Goal: Task Accomplishment & Management: Use online tool/utility

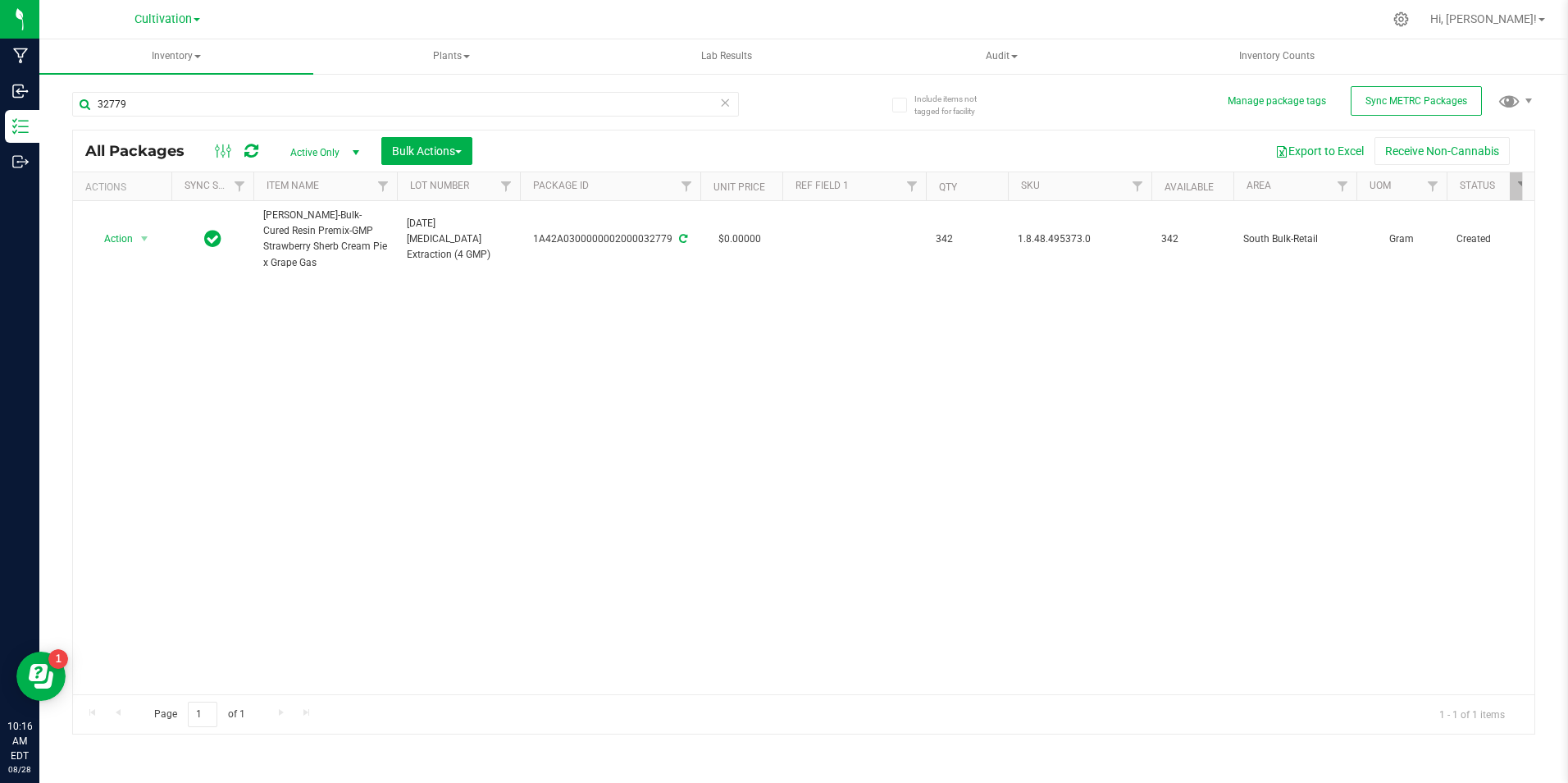
drag, startPoint x: 0, startPoint y: 0, endPoint x: 188, endPoint y: 90, distance: 208.4
click at [188, 90] on div "32779" at bounding box center [437, 103] width 732 height 53
click at [182, 99] on input "32779" at bounding box center [405, 104] width 667 height 25
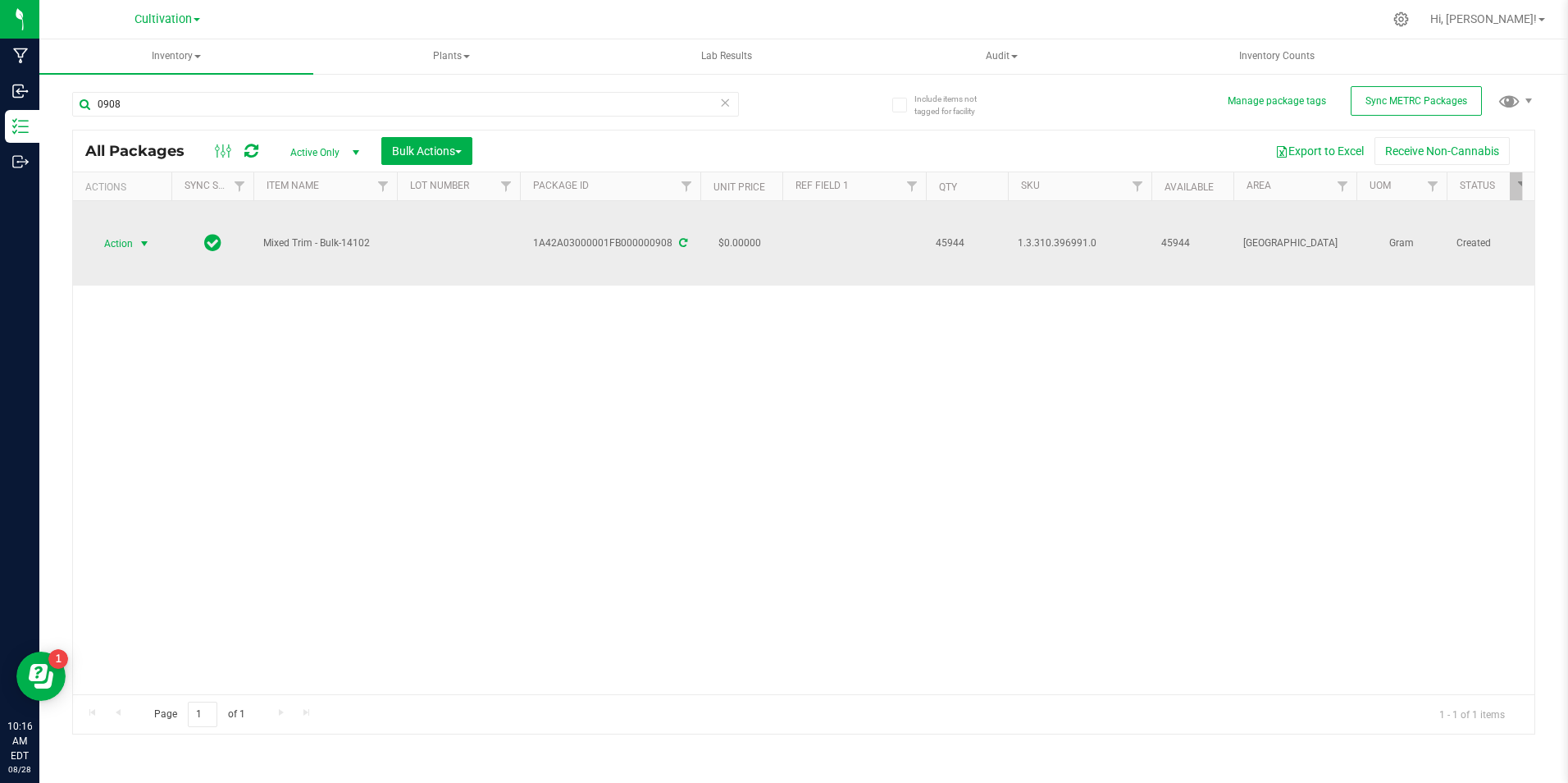
click at [136, 242] on span "select" at bounding box center [145, 244] width 21 height 23
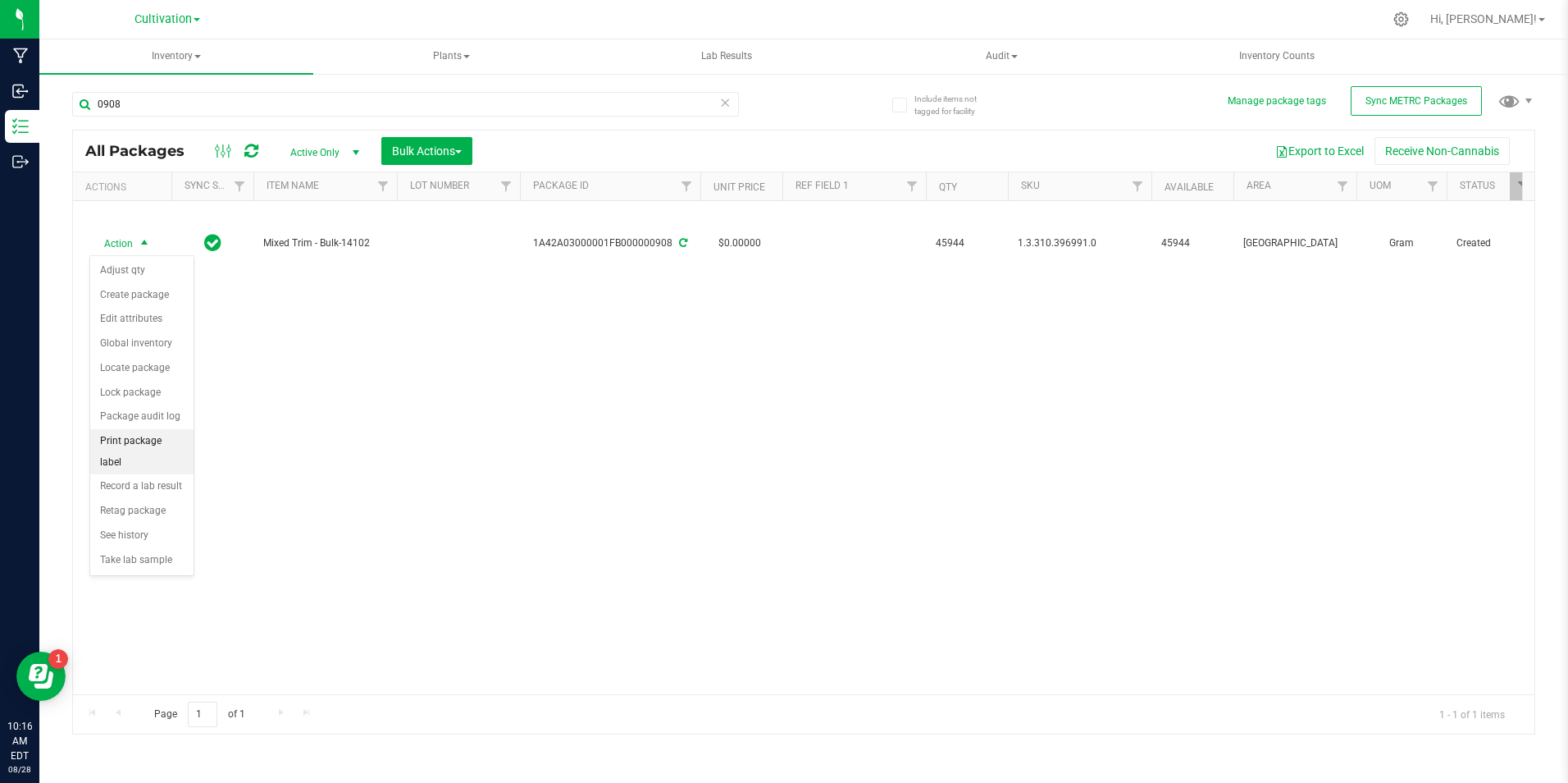
click at [140, 447] on li "Print package label" at bounding box center [142, 451] width 104 height 45
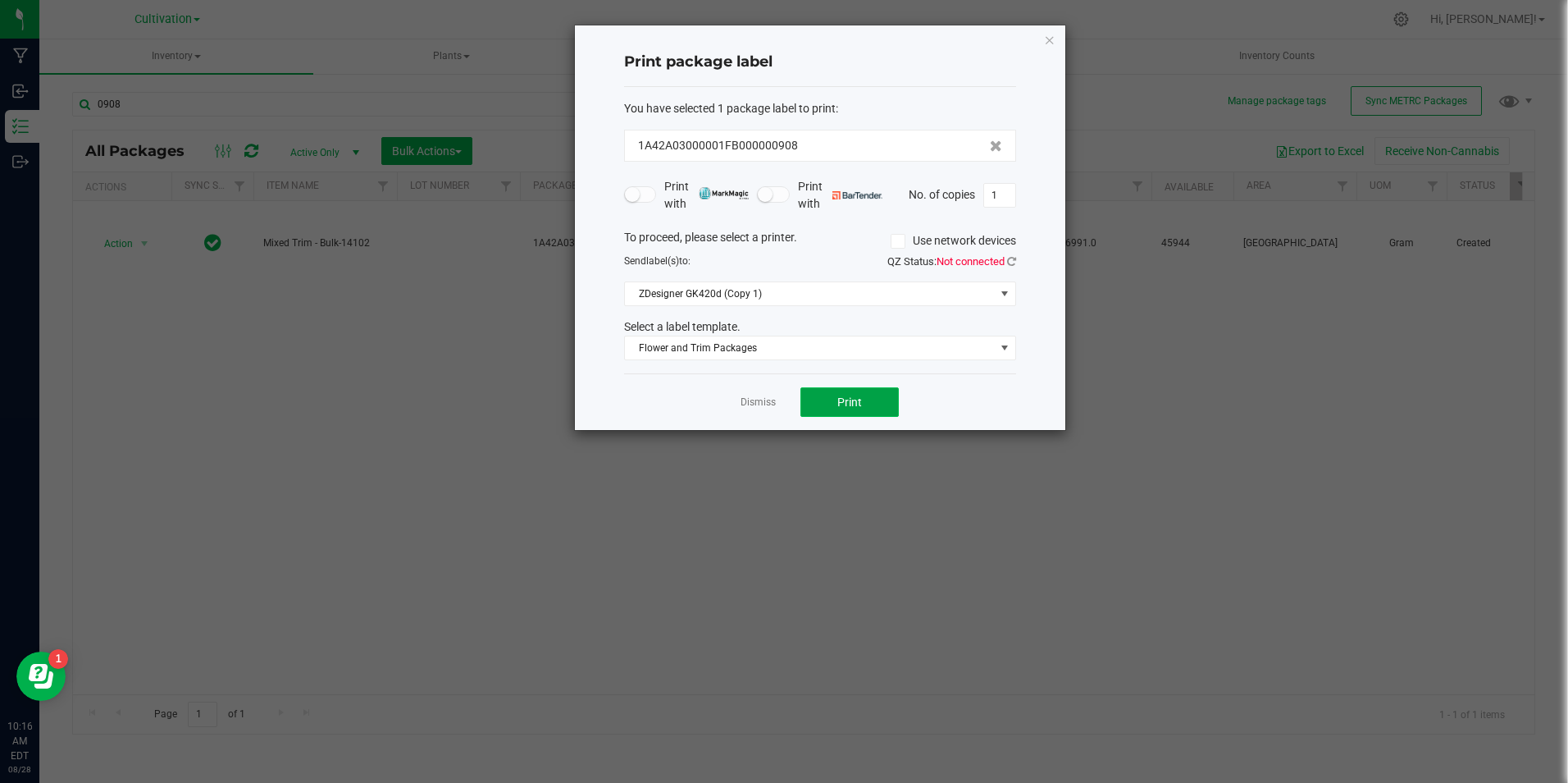
click at [857, 390] on button "Print" at bounding box center [849, 402] width 99 height 30
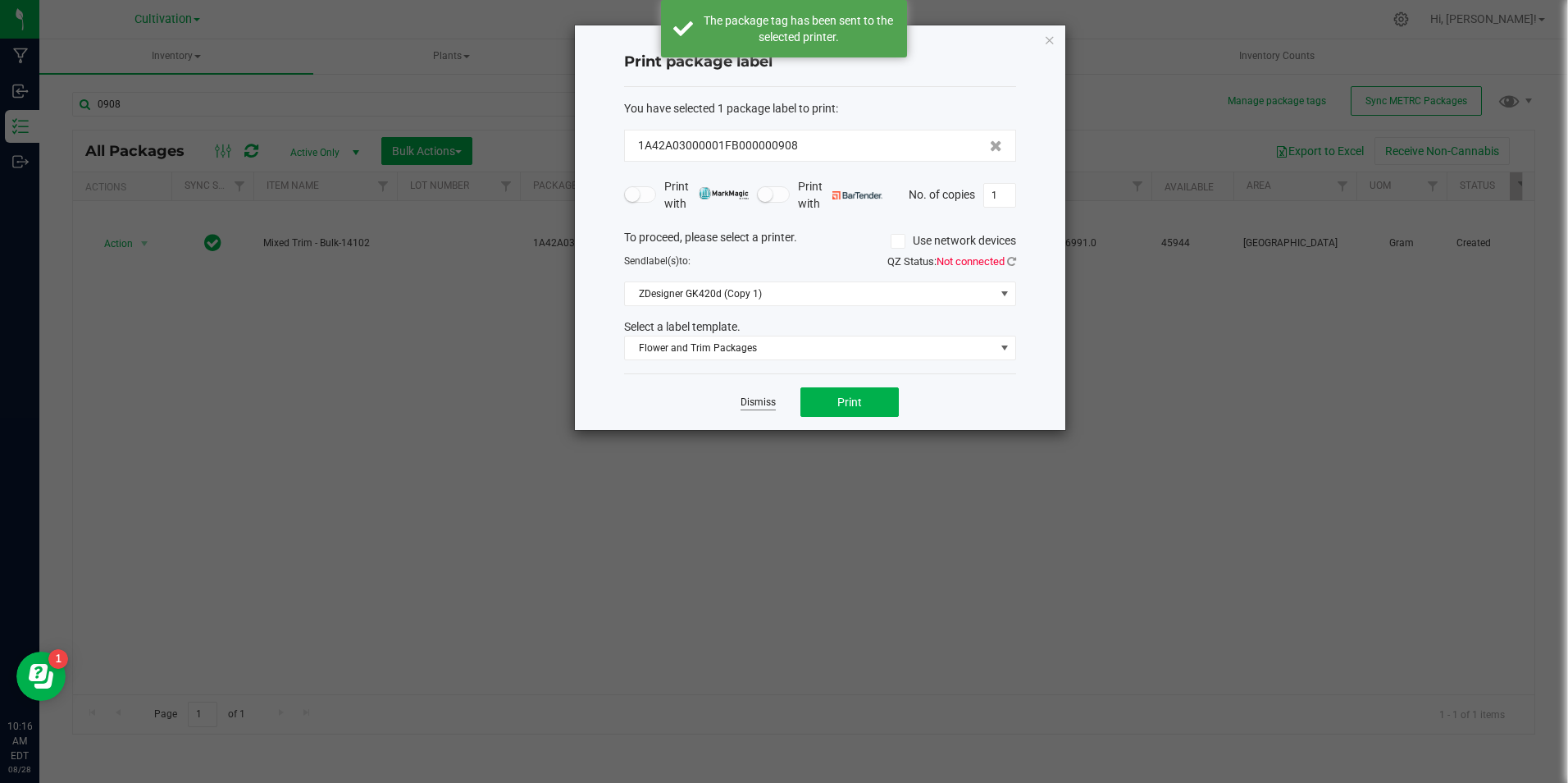
click at [771, 402] on link "Dismiss" at bounding box center [758, 402] width 35 height 14
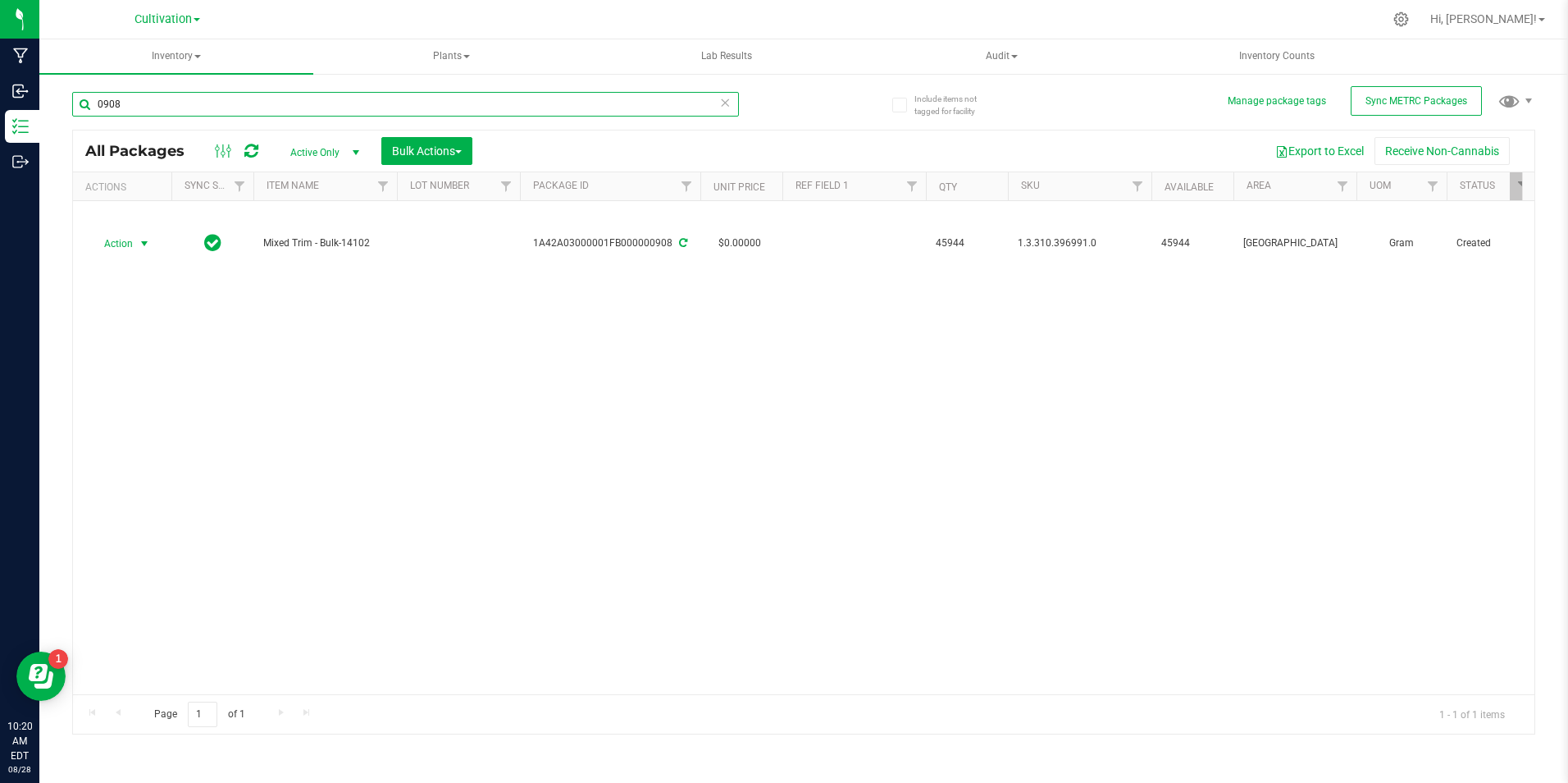
click at [594, 103] on input "0908" at bounding box center [405, 104] width 667 height 25
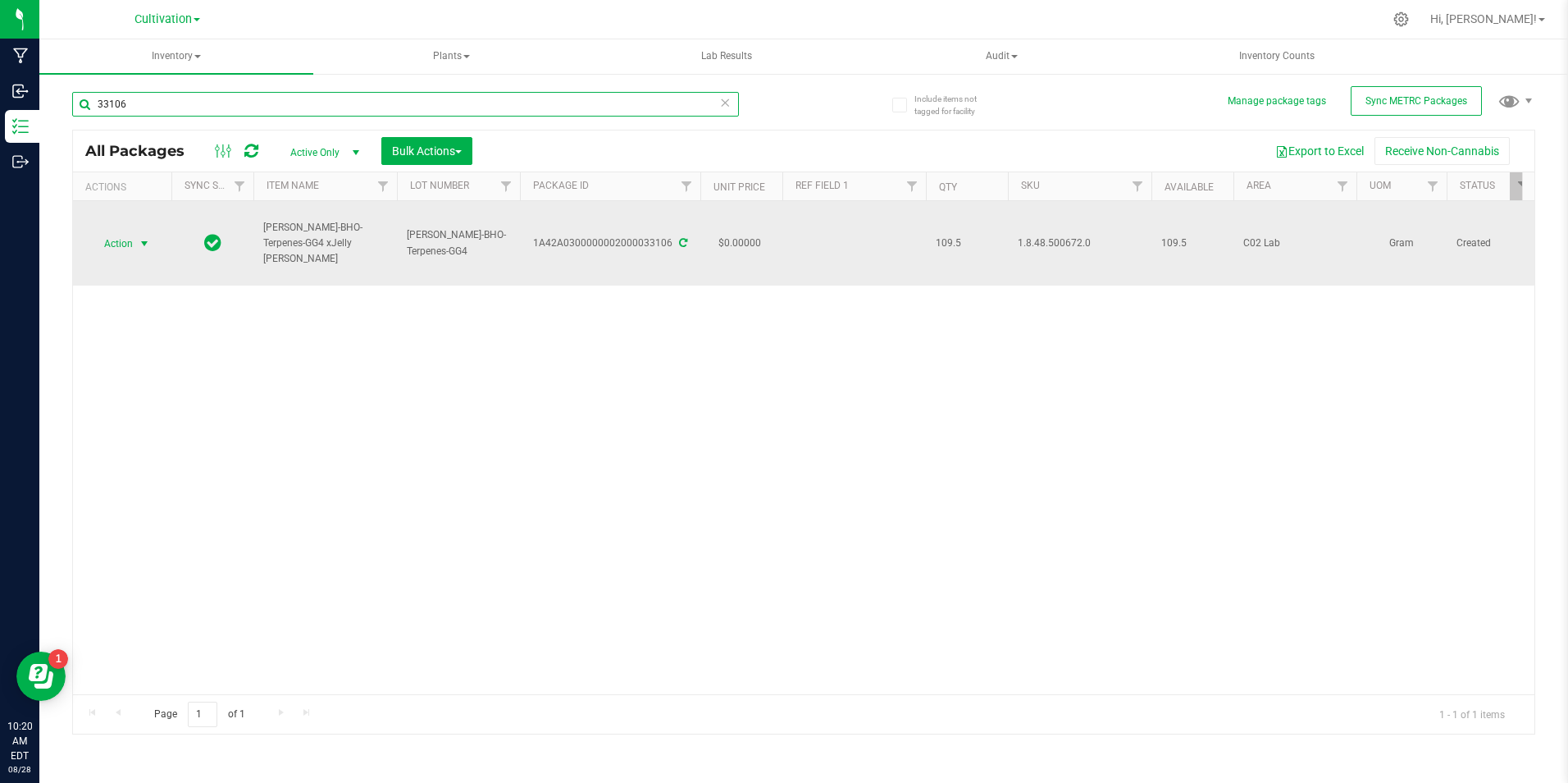
type input "33106"
click at [146, 246] on span "select" at bounding box center [144, 243] width 13 height 13
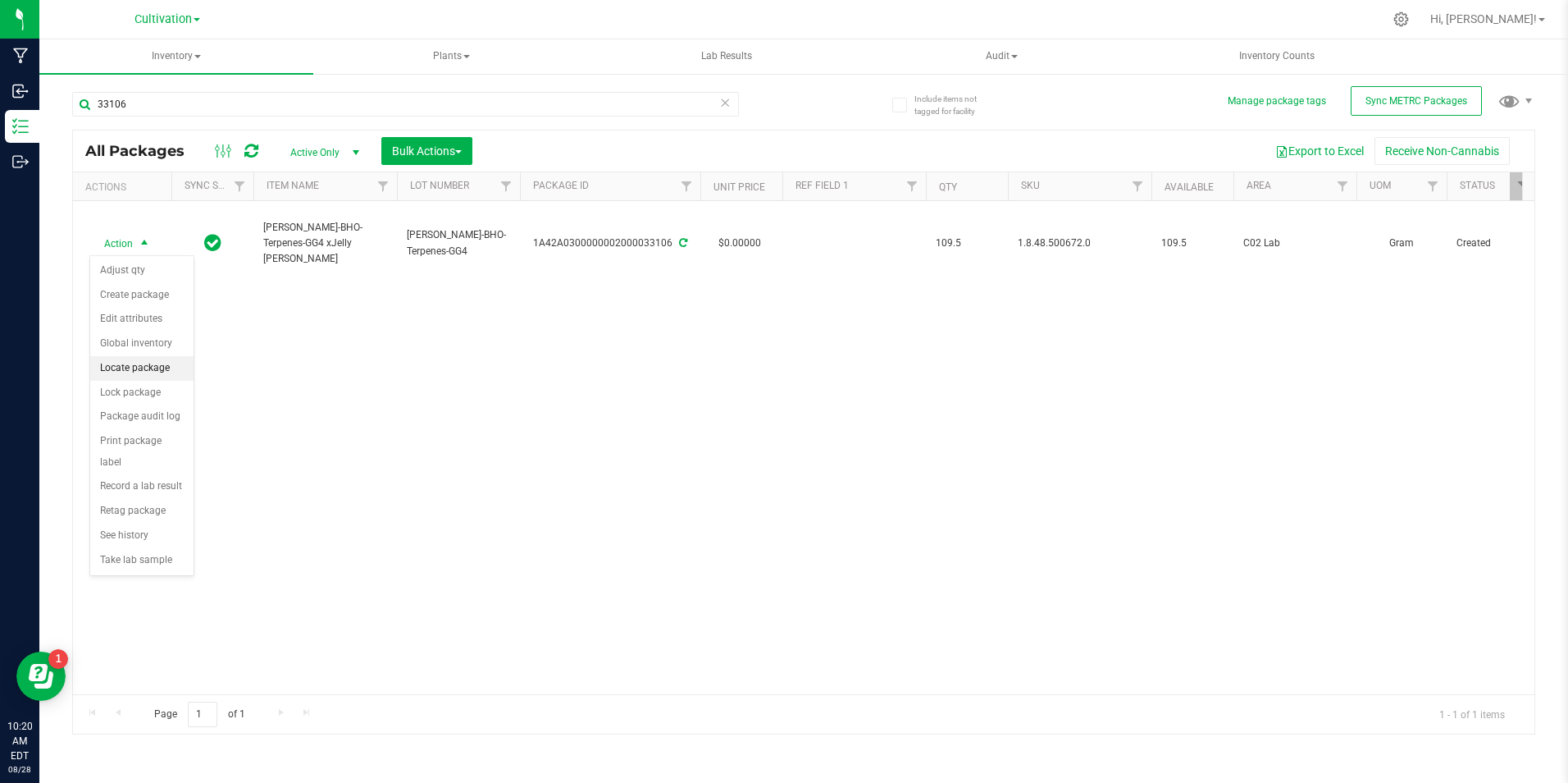
click at [133, 378] on li "Locate package" at bounding box center [142, 369] width 104 height 25
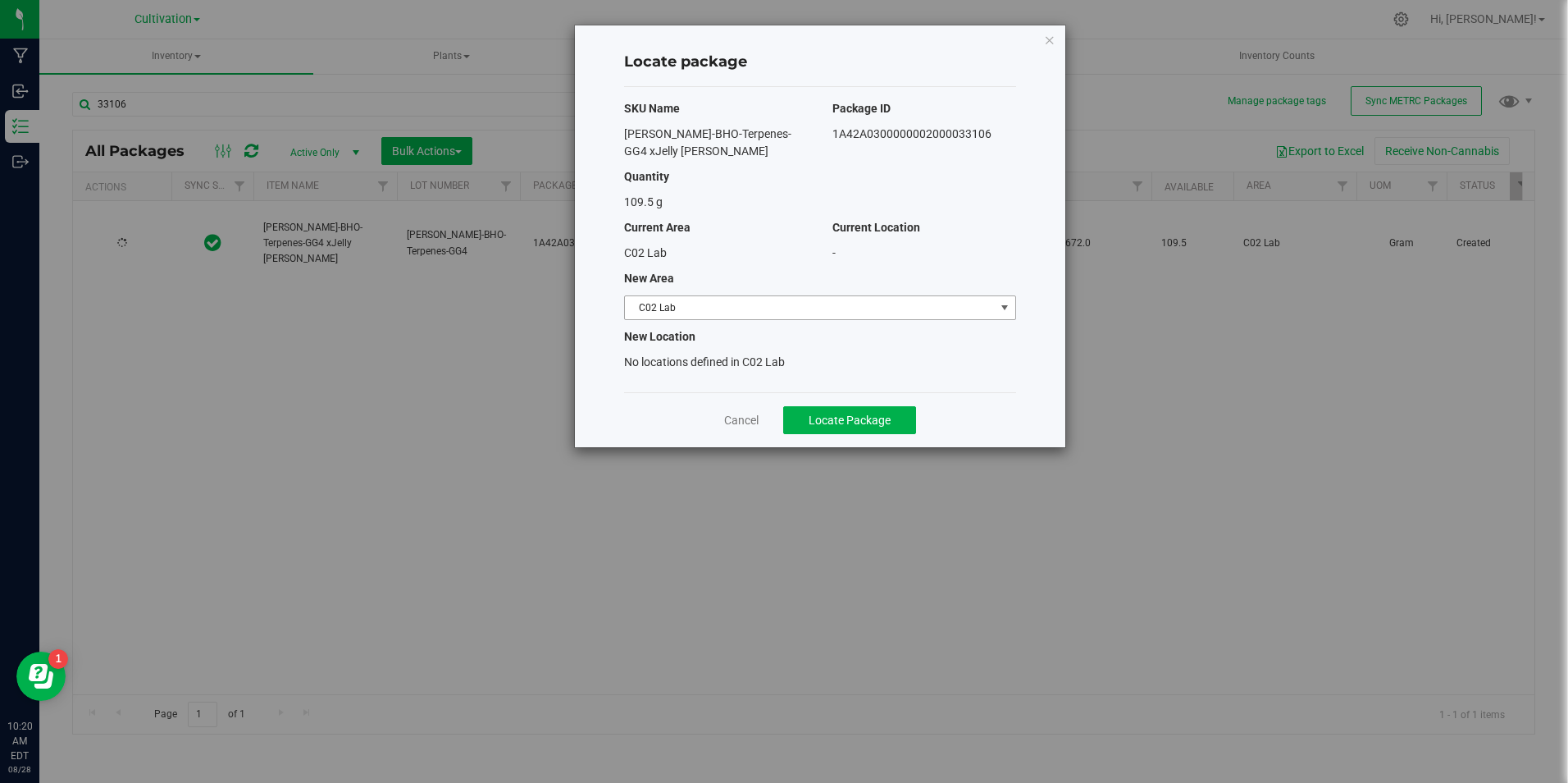
click at [760, 318] on span "C02 Lab" at bounding box center [809, 308] width 370 height 23
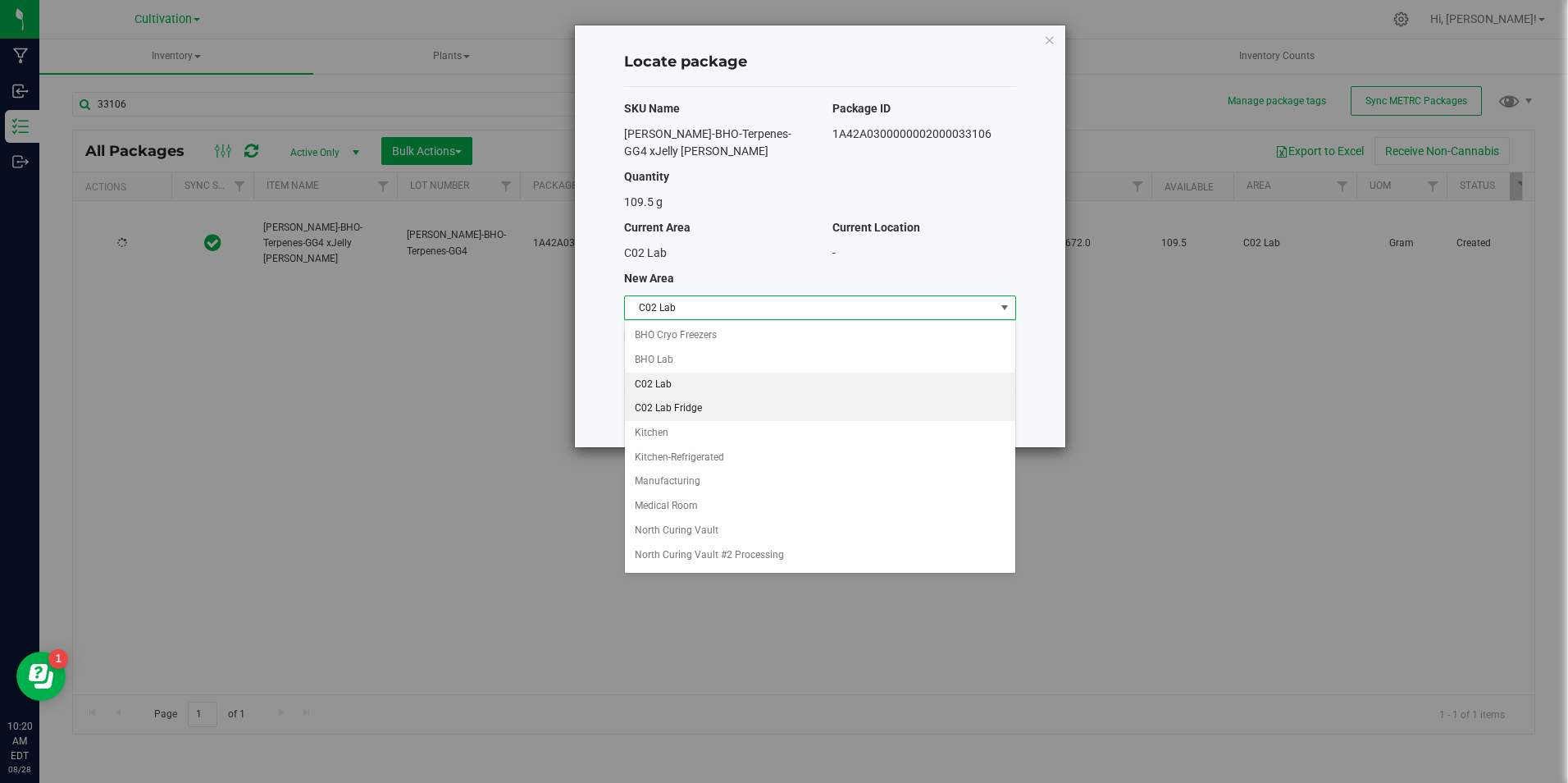
click at [748, 405] on li "C02 Lab Fridge" at bounding box center [819, 408] width 390 height 25
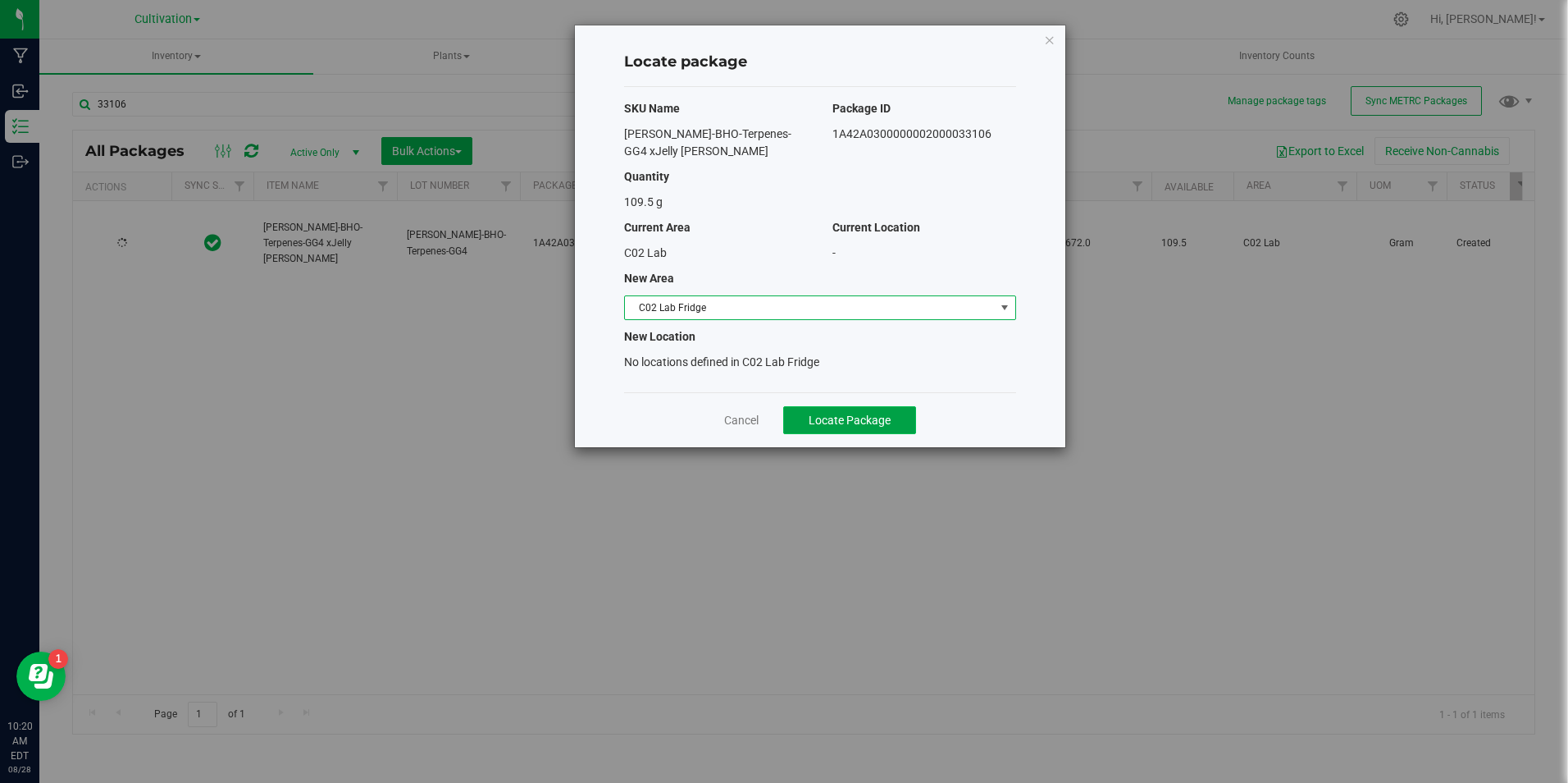
click at [802, 433] on button "Locate Package" at bounding box center [849, 420] width 133 height 28
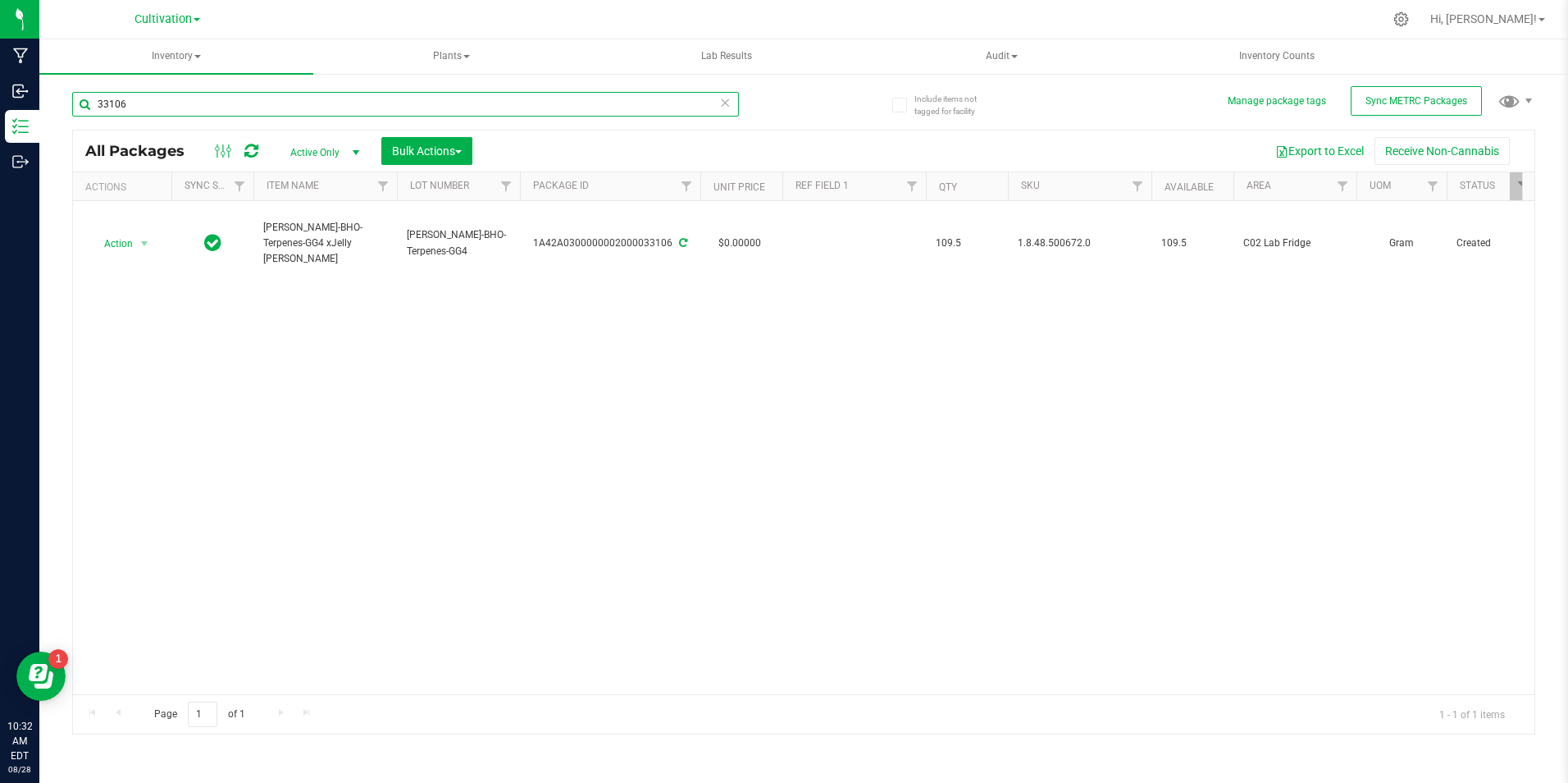
click at [206, 112] on input "33106" at bounding box center [405, 104] width 667 height 25
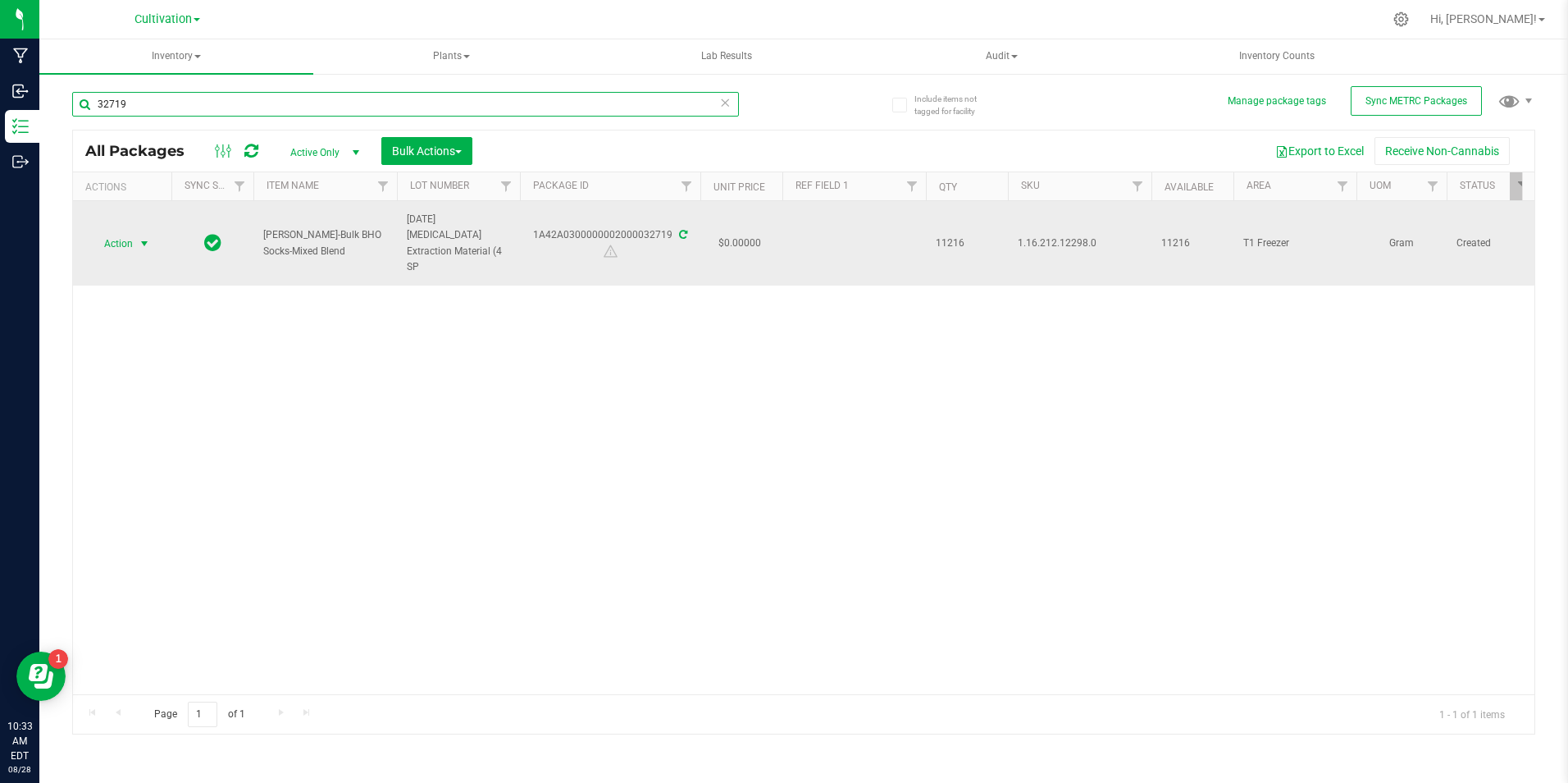
type input "32719"
click at [142, 249] on span "select" at bounding box center [144, 243] width 13 height 13
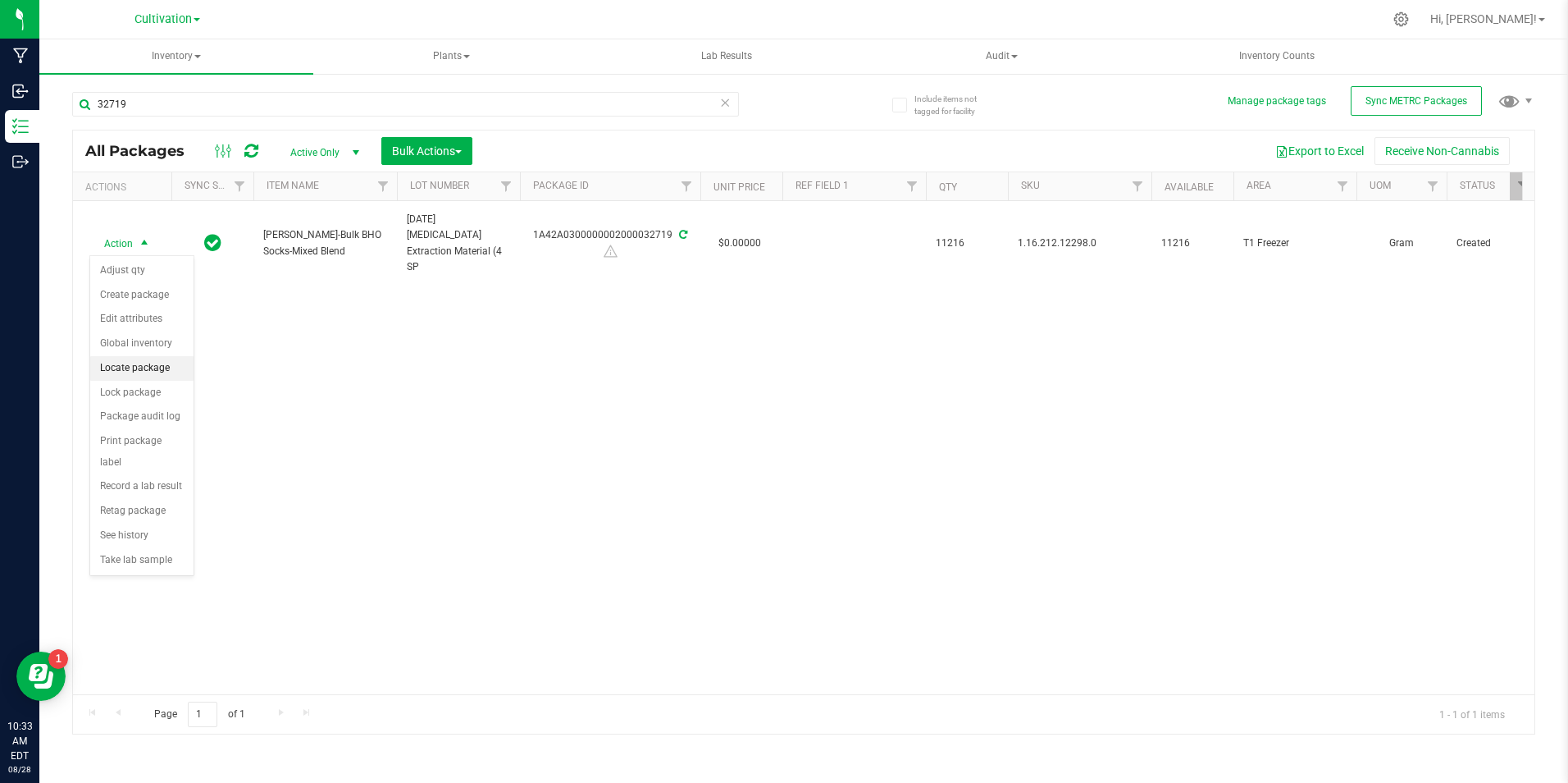
click at [161, 380] on li "Locate package" at bounding box center [142, 369] width 104 height 25
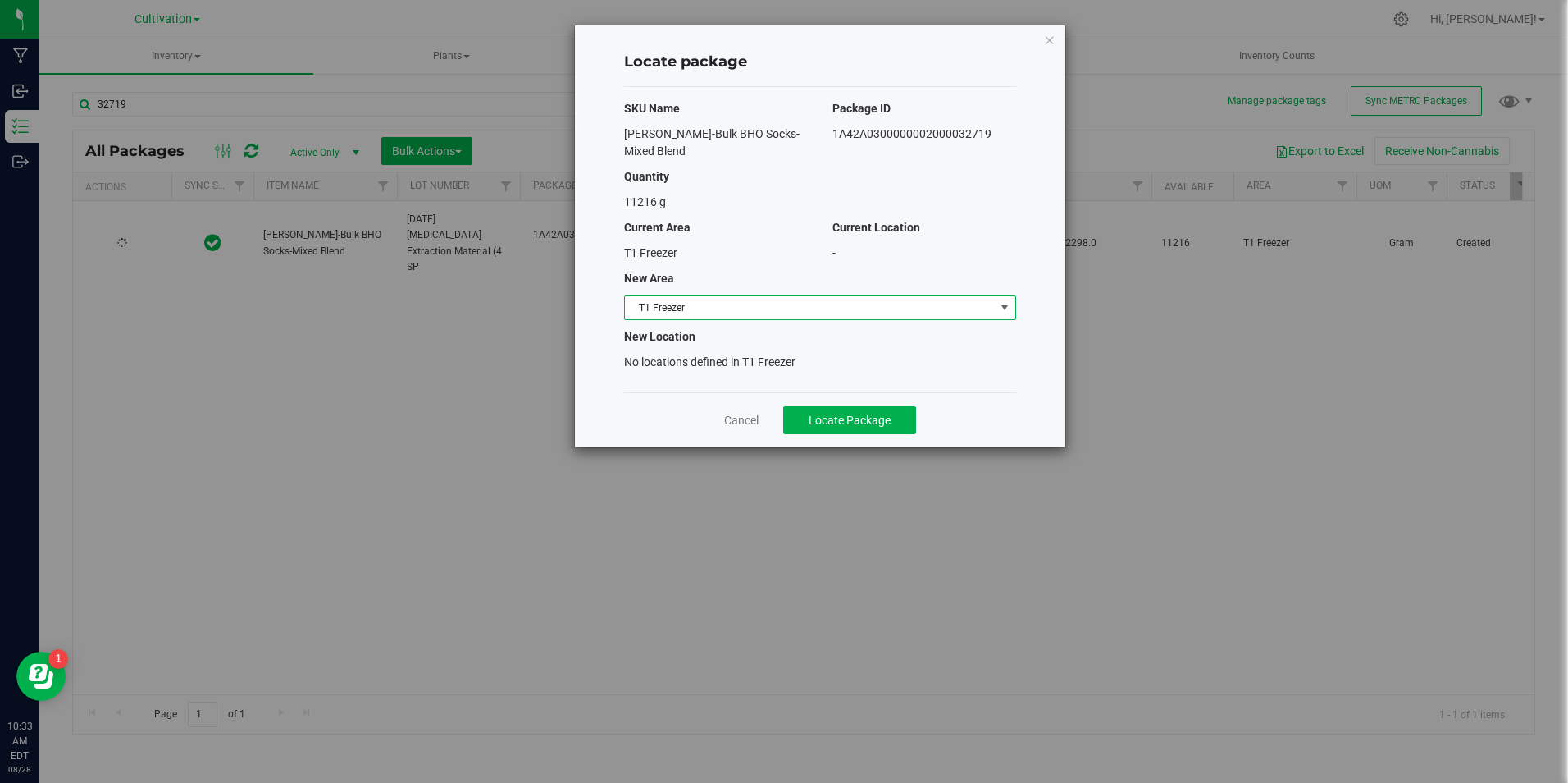
click at [789, 297] on span "T1 Freezer" at bounding box center [809, 308] width 370 height 23
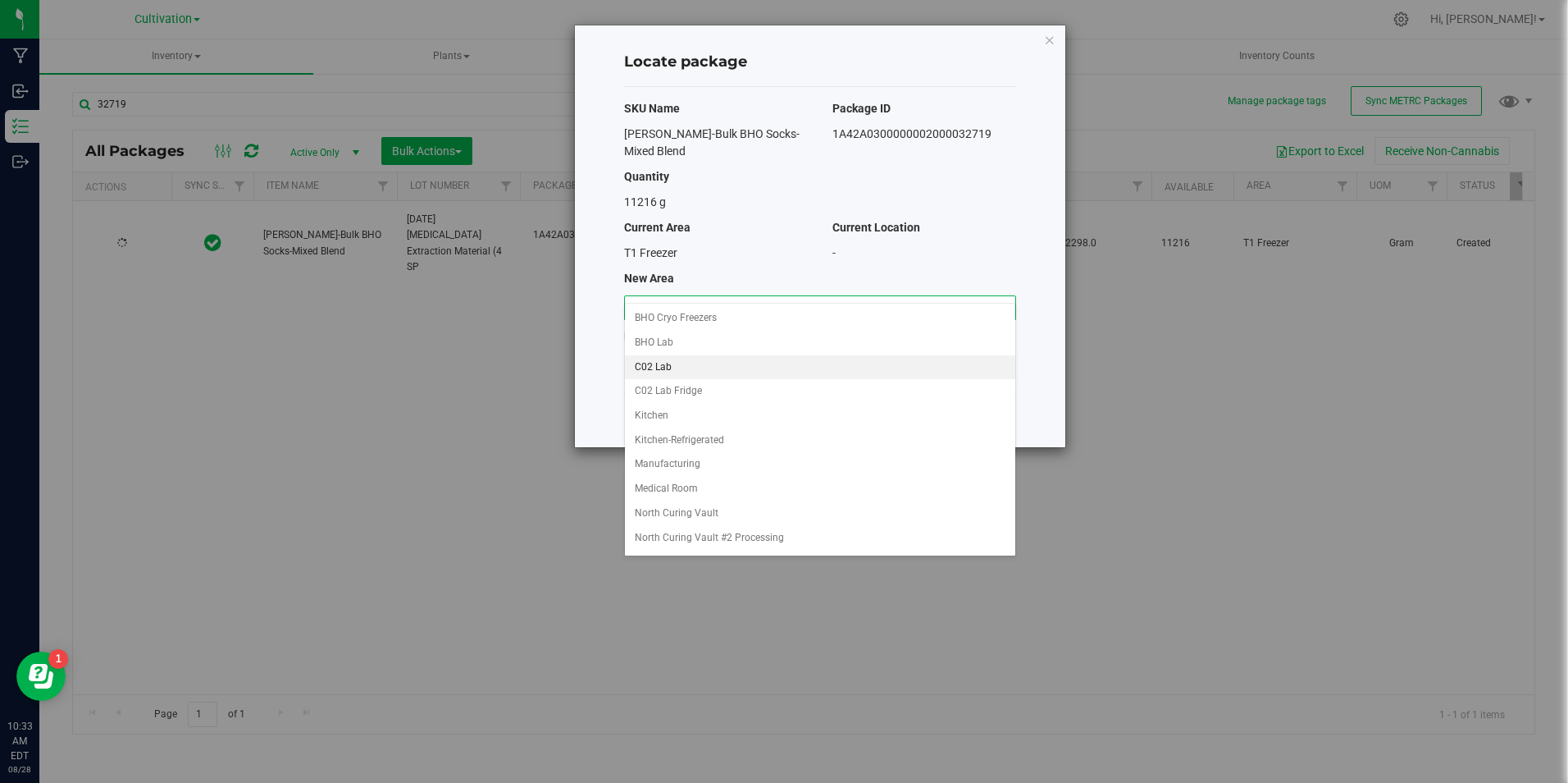
click at [761, 362] on li "C02 Lab" at bounding box center [819, 368] width 390 height 25
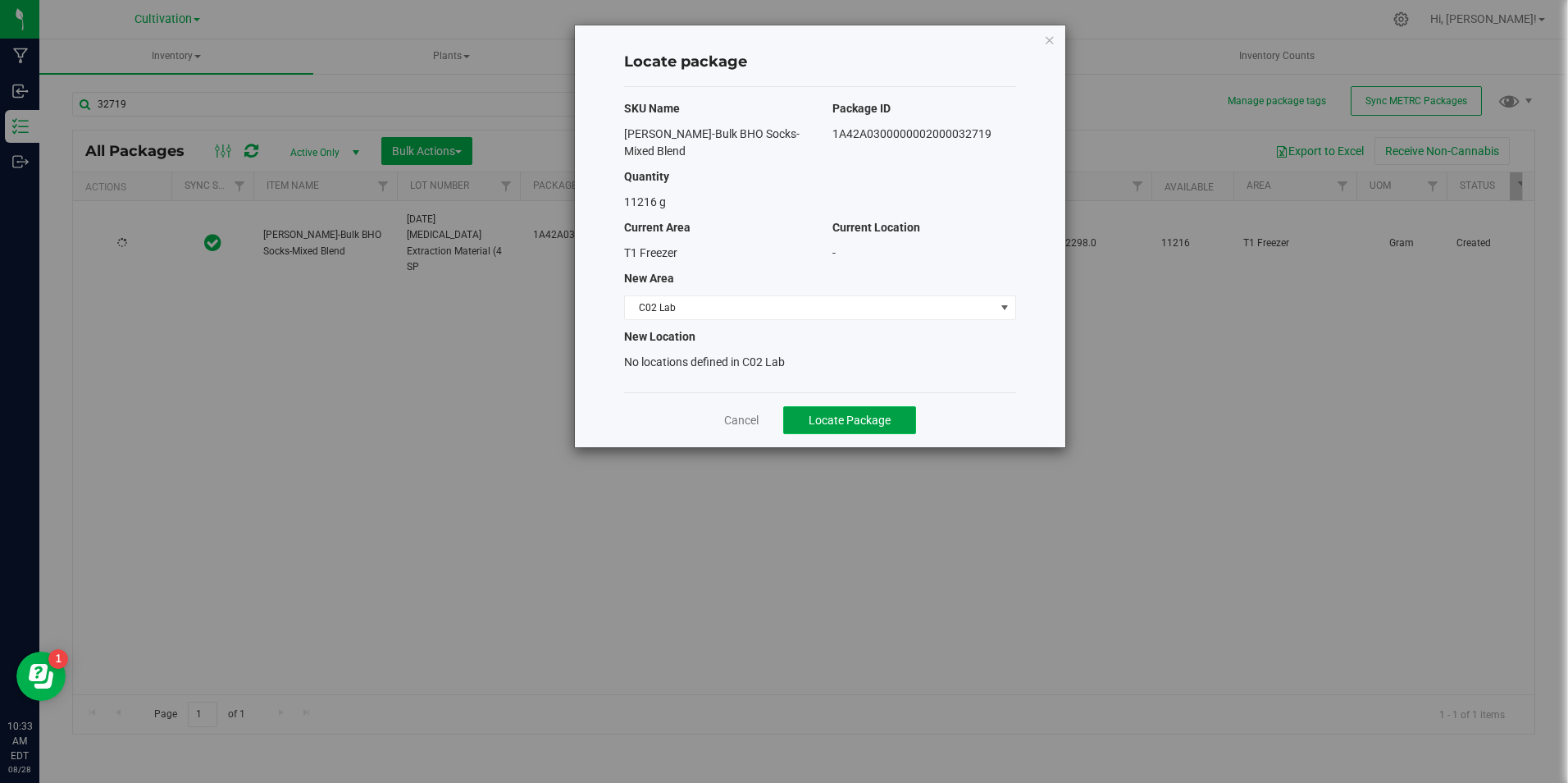
click at [864, 409] on button "Locate Package" at bounding box center [849, 420] width 133 height 28
